Goal: Use online tool/utility: Utilize a website feature to perform a specific function

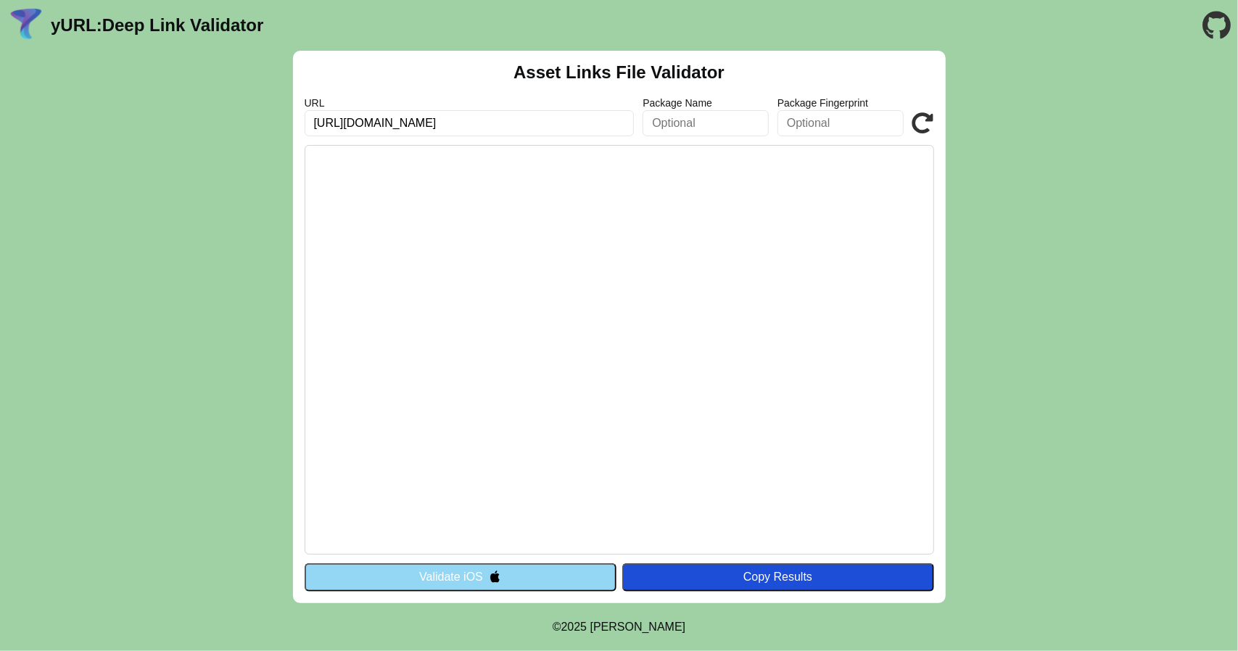
scroll to position [0, 67]
type input "[URL][DOMAIN_NAME]"
click at [444, 571] on button "Validate iOS" at bounding box center [461, 578] width 312 height 28
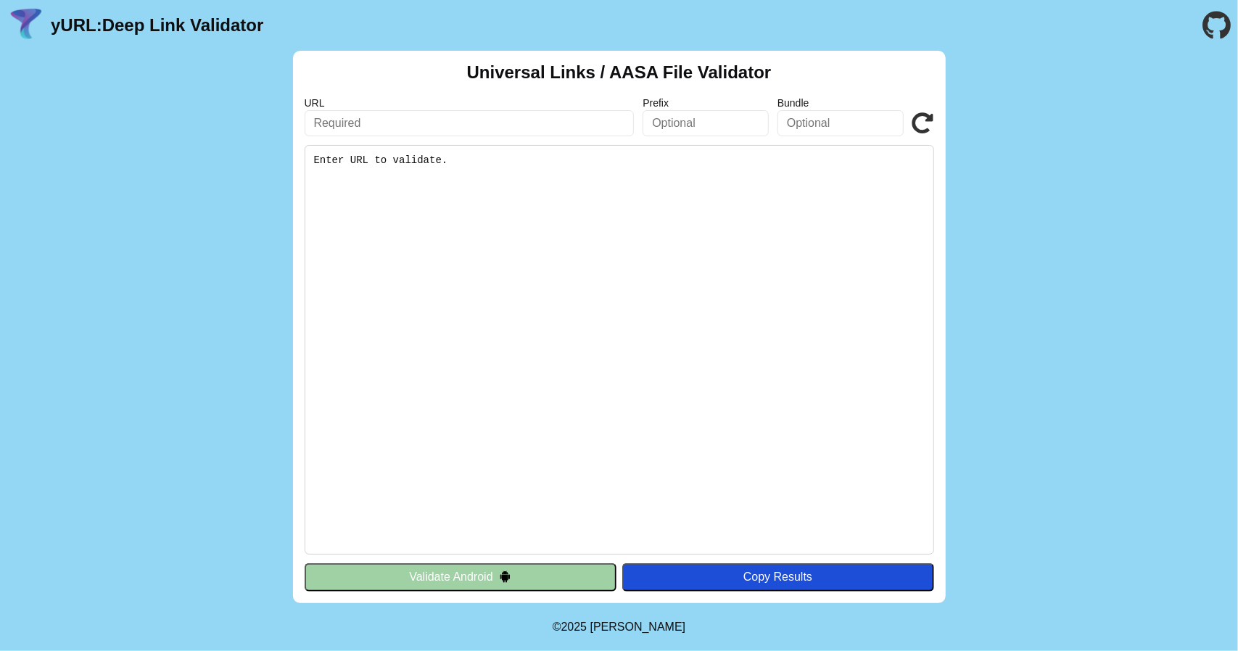
click at [565, 116] on input "text" at bounding box center [470, 123] width 330 height 26
paste input "[URL][DOMAIN_NAME]"
type input "[URL][DOMAIN_NAME]"
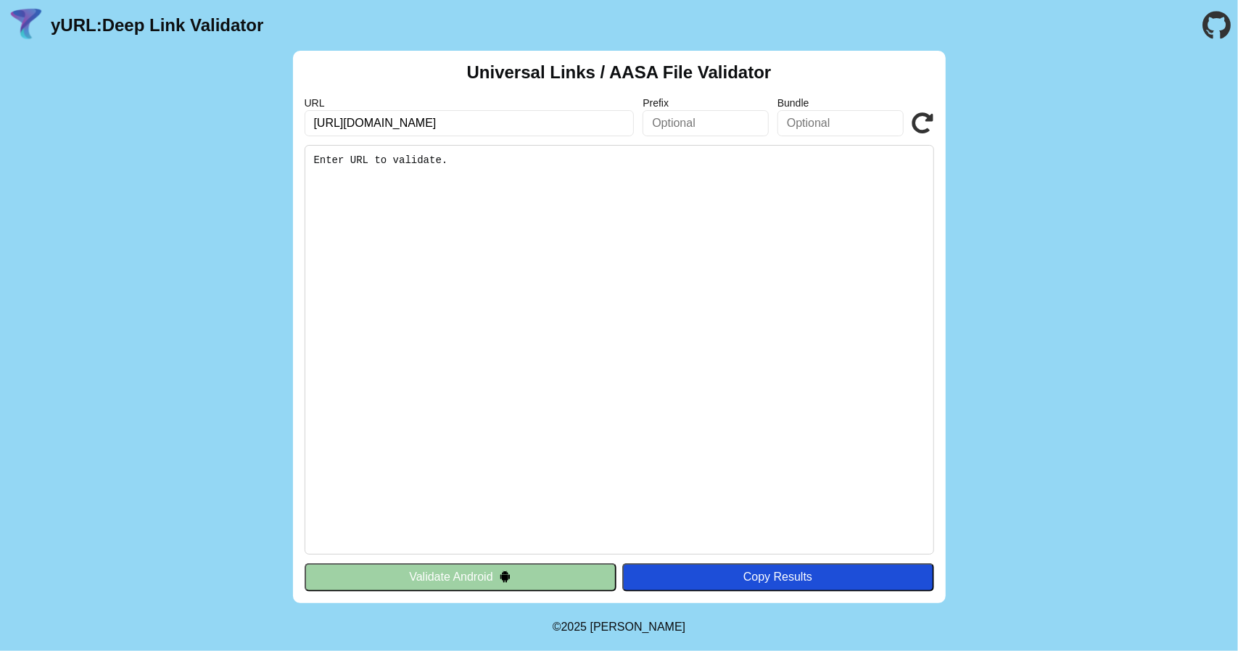
click at [421, 574] on button "Validate Android" at bounding box center [461, 578] width 312 height 28
